Goal: Task Accomplishment & Management: Manage account settings

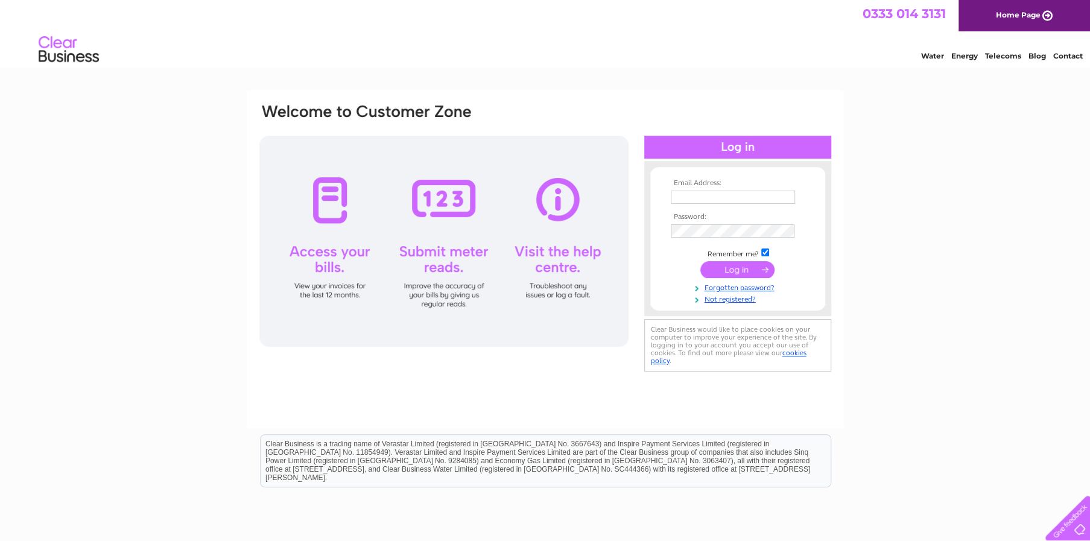
click at [690, 195] on input "text" at bounding box center [733, 197] width 124 height 13
type input "info@parisellasicecream.co.uk"
click at [783, 199] on input "info@parisellasicecream.co.uk" at bounding box center [733, 198] width 125 height 14
drag, startPoint x: 790, startPoint y: 197, endPoint x: 608, endPoint y: 196, distance: 182.2
click at [608, 196] on div "Email Address: info@parisellasicecream.co.uk Password:" at bounding box center [545, 239] width 574 height 273
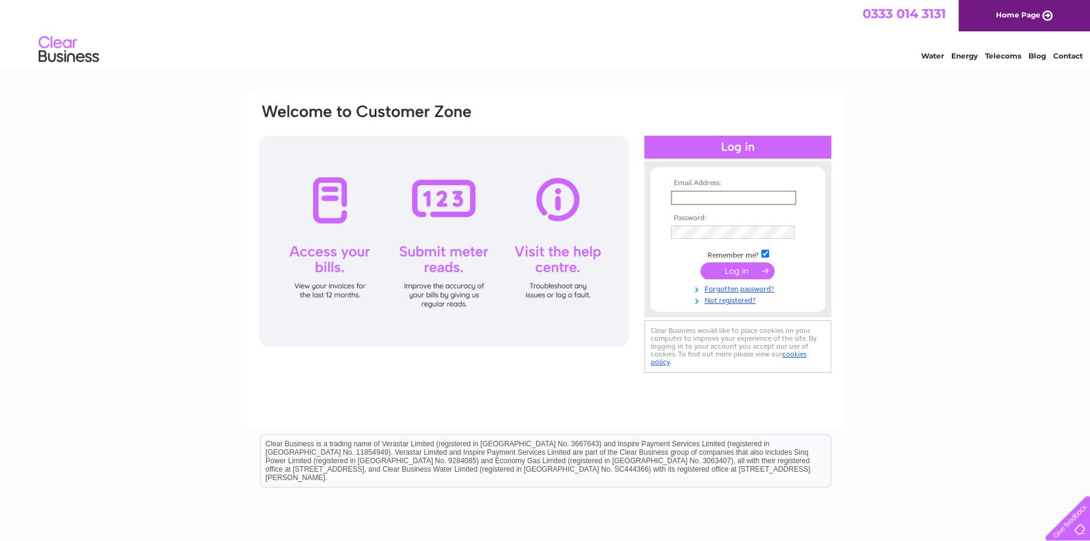
drag, startPoint x: 693, startPoint y: 192, endPoint x: 439, endPoint y: 36, distance: 298.5
click at [484, 30] on div "0333 014 3131 Home Page" at bounding box center [545, 15] width 1090 height 31
click at [684, 199] on input "text" at bounding box center [733, 198] width 125 height 14
type input "[EMAIL_ADDRESS][DOMAIN_NAME]"
drag, startPoint x: 789, startPoint y: 195, endPoint x: 642, endPoint y: 210, distance: 147.3
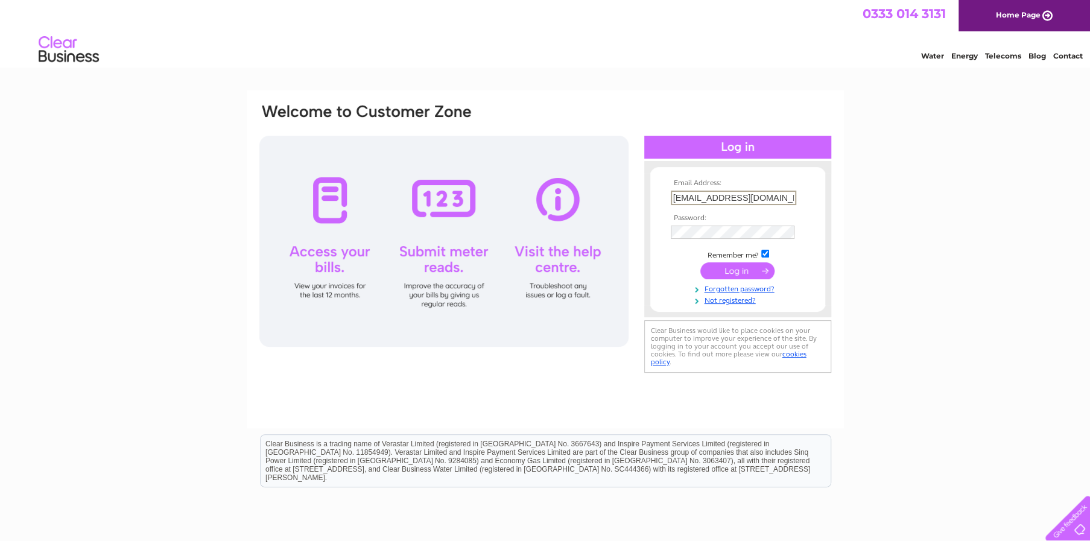
click at [642, 210] on div "Email Address: [EMAIL_ADDRESS][DOMAIN_NAME] Password:" at bounding box center [545, 239] width 574 height 273
drag, startPoint x: 786, startPoint y: 196, endPoint x: 627, endPoint y: 202, distance: 159.4
click at [627, 205] on div "Email Address: [EMAIL_ADDRESS][DOMAIN_NAME] Password:" at bounding box center [545, 239] width 574 height 273
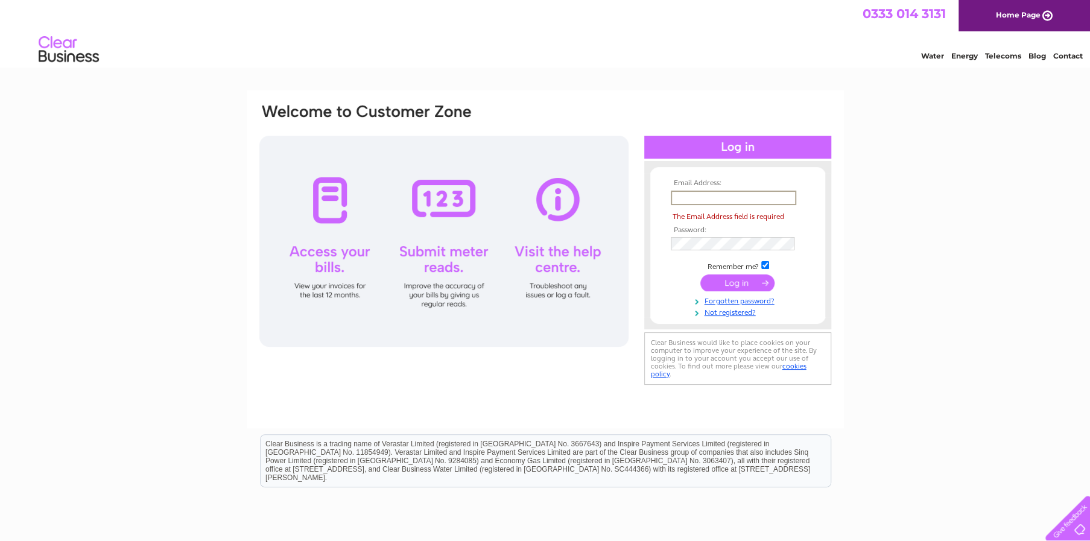
click at [694, 197] on input "text" at bounding box center [733, 198] width 125 height 14
click at [704, 194] on input "text" at bounding box center [733, 198] width 125 height 14
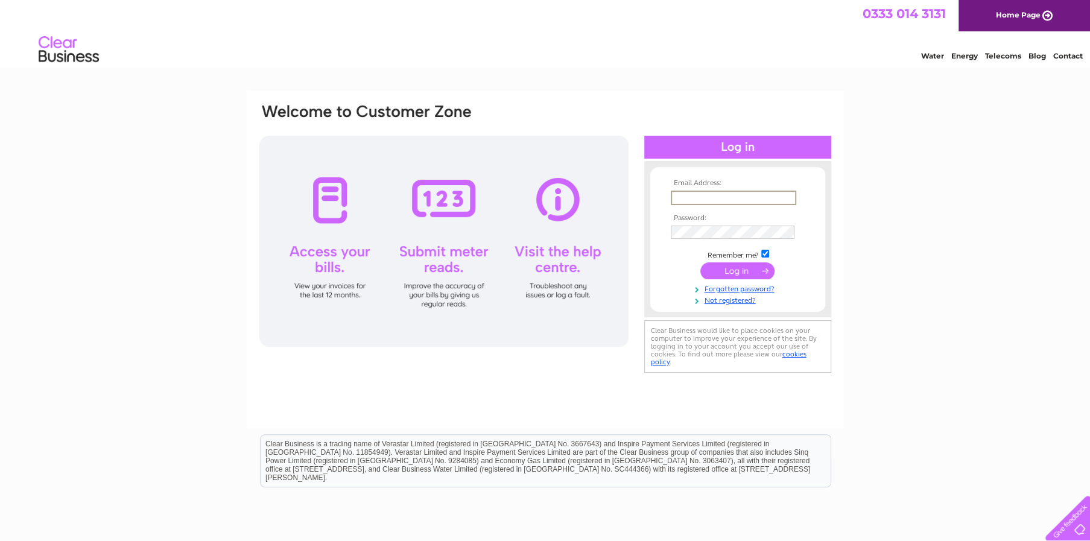
click at [744, 195] on input "text" at bounding box center [733, 198] width 125 height 14
click at [751, 197] on input "text" at bounding box center [733, 198] width 125 height 14
click at [700, 262] on input "submit" at bounding box center [737, 270] width 74 height 17
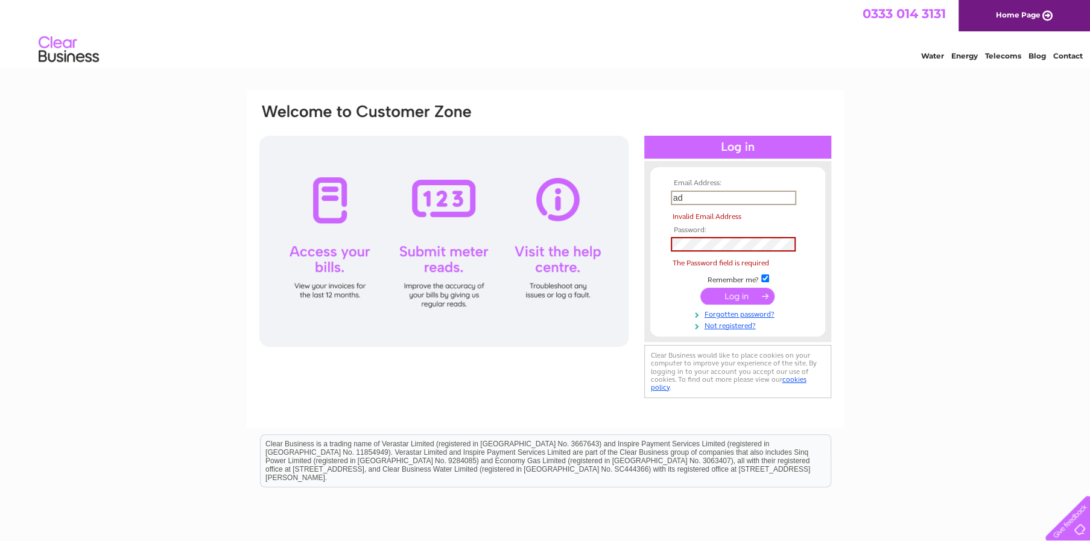
type input "ad"
click at [387, 92] on div "Email Address: ad Invalid Email Address Password: The Password field is required" at bounding box center [545, 259] width 597 height 338
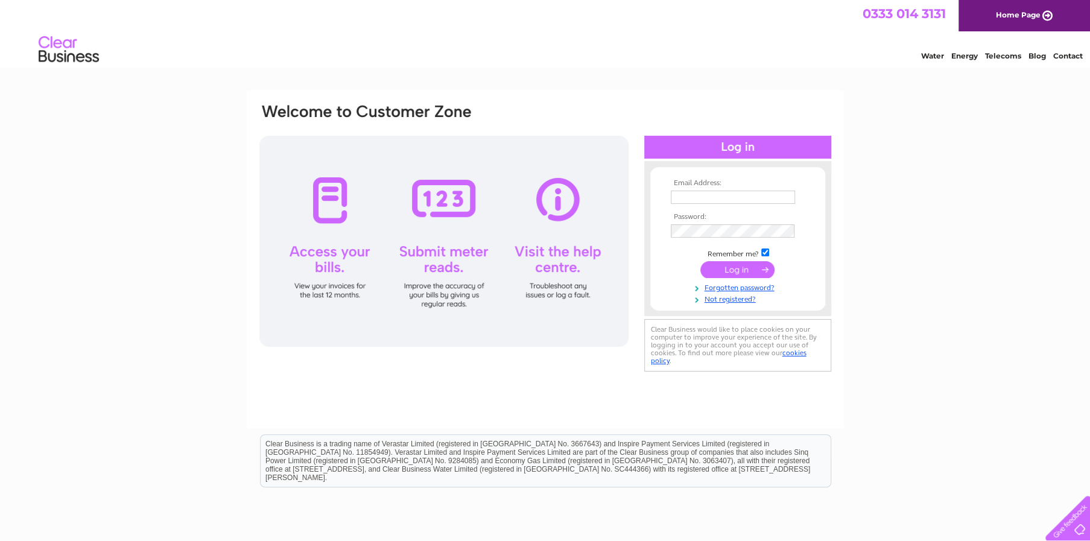
click at [749, 199] on input "text" at bounding box center [733, 197] width 124 height 13
click at [750, 195] on input "text" at bounding box center [733, 198] width 125 height 14
type input "admin@pa"
